Goal: Check status: Check status

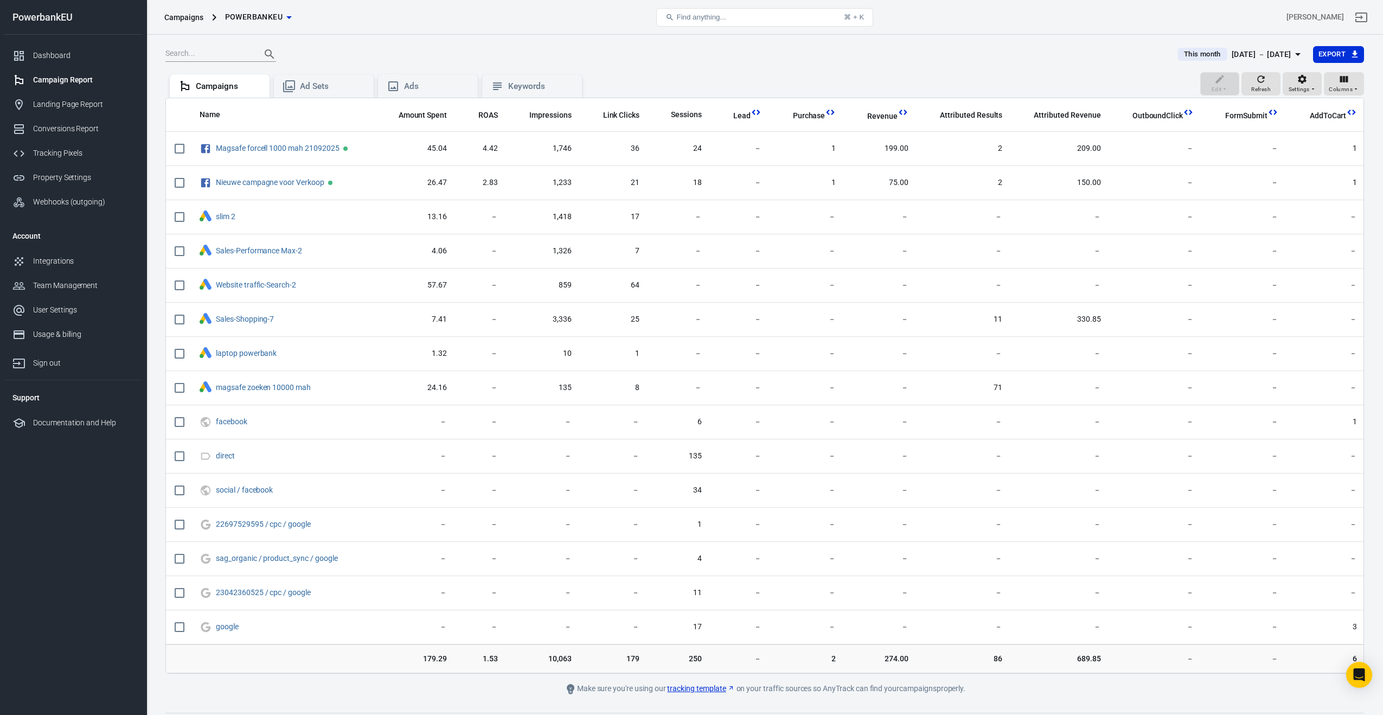
scroll to position [27, 0]
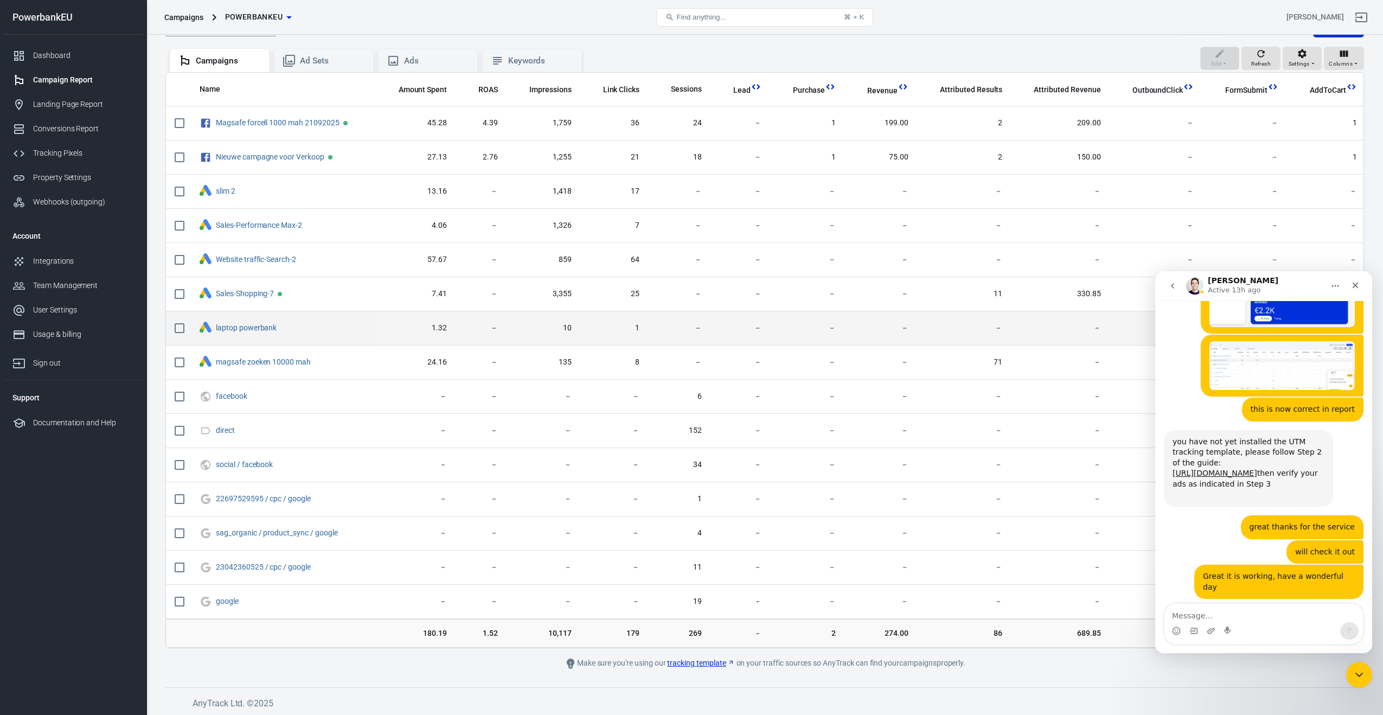
scroll to position [27, 0]
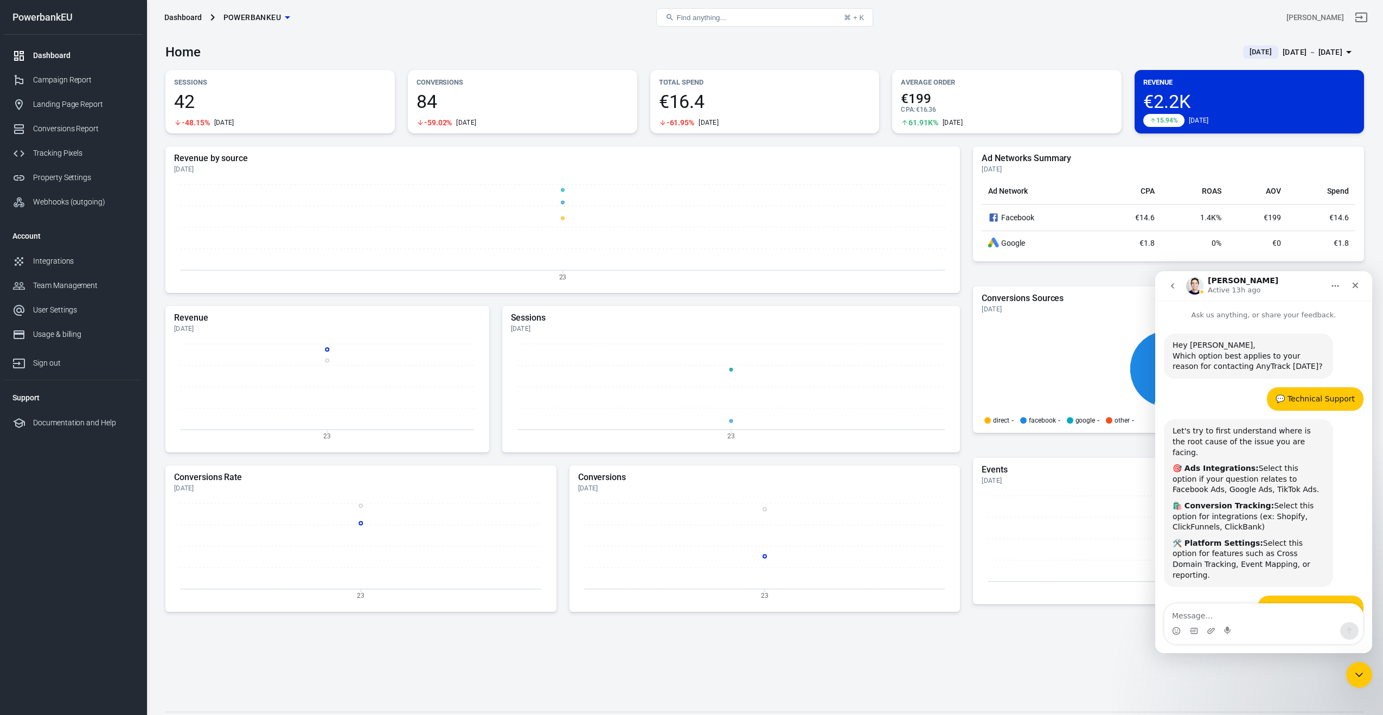
scroll to position [2775, 0]
